Goal: Navigation & Orientation: Understand site structure

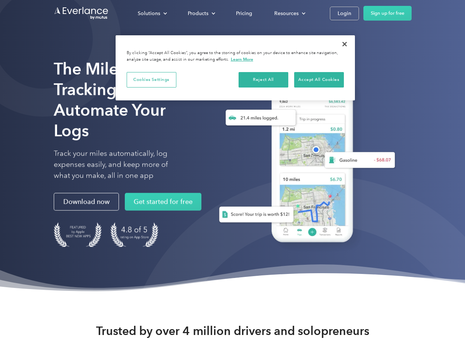
click at [152, 13] on div "Solutions" at bounding box center [149, 13] width 22 height 9
click at [201, 13] on div "Products" at bounding box center [198, 13] width 21 height 9
click at [289, 13] on div "Resources" at bounding box center [286, 13] width 24 height 9
click at [151, 80] on button "Cookies Settings" at bounding box center [152, 79] width 50 height 15
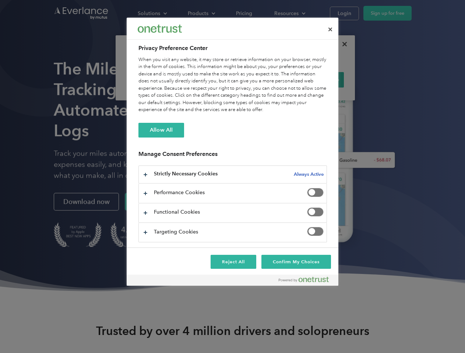
click at [264, 80] on div "When you visit any website, it may store or retrieve information on your browse…" at bounding box center [232, 84] width 189 height 57
click at [319, 80] on div "When you visit any website, it may store or retrieve information on your browse…" at bounding box center [232, 84] width 189 height 57
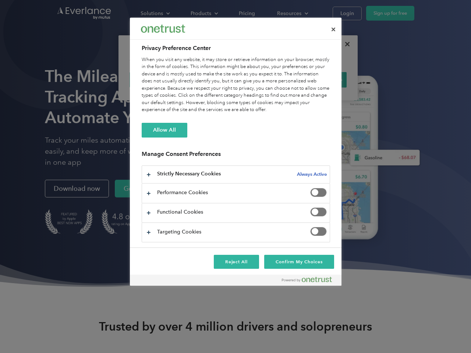
click at [345, 44] on div at bounding box center [235, 176] width 471 height 353
